Goal: Check status: Check status

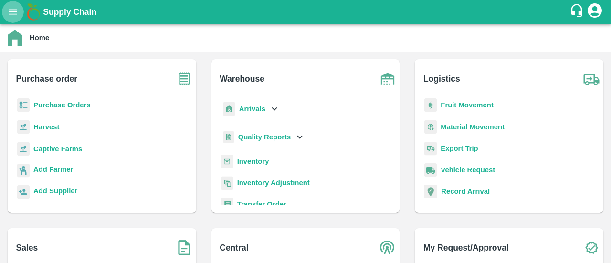
click at [16, 17] on icon "open drawer" at bounding box center [13, 12] width 11 height 11
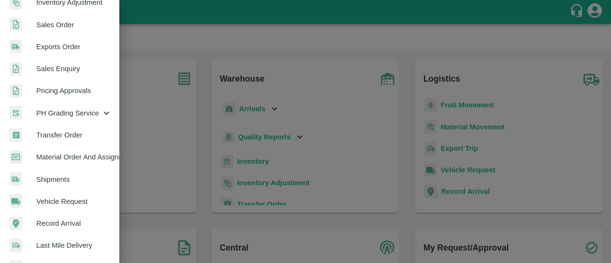
scroll to position [214, 0]
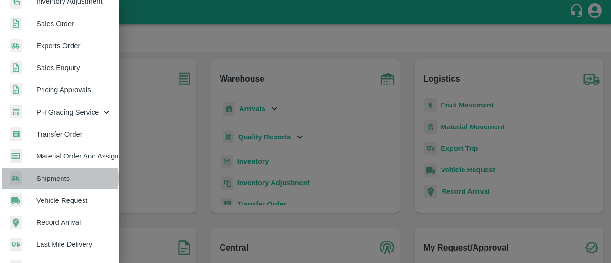
click at [54, 178] on span "Shipments" at bounding box center [73, 178] width 75 height 11
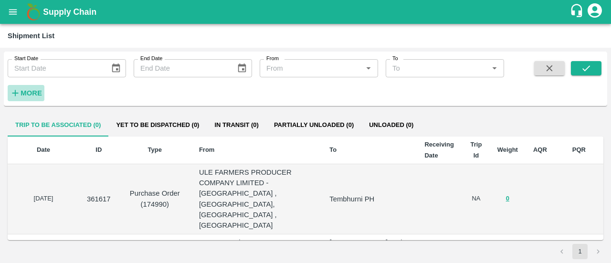
click at [31, 92] on strong "More" at bounding box center [31, 93] width 21 height 8
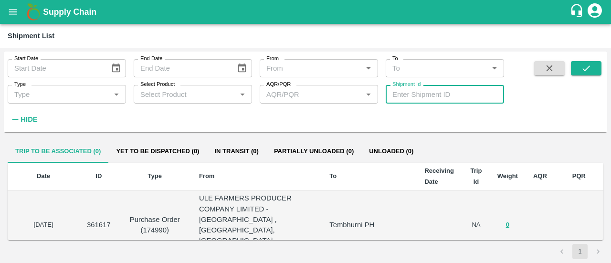
click at [397, 91] on input "Shipment Id" at bounding box center [445, 94] width 118 height 18
type input "361779"
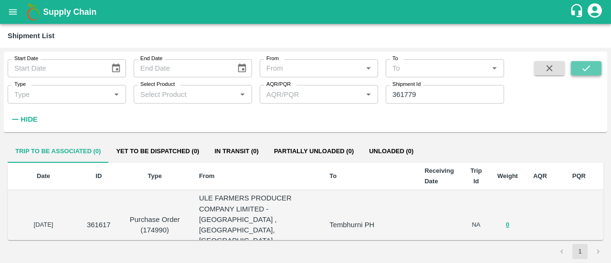
click at [596, 69] on button "submit" at bounding box center [586, 68] width 31 height 14
